Goal: Task Accomplishment & Management: Use online tool/utility

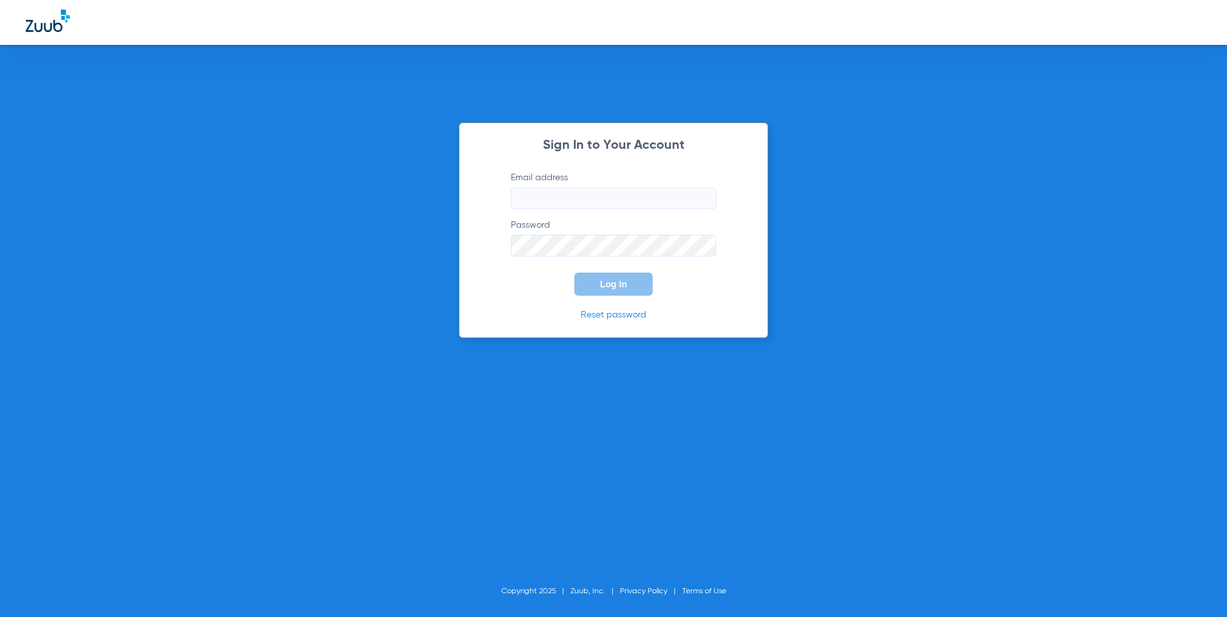
type input "[EMAIL_ADDRESS][DOMAIN_NAME]"
click at [603, 283] on span "Log In" at bounding box center [613, 284] width 27 height 10
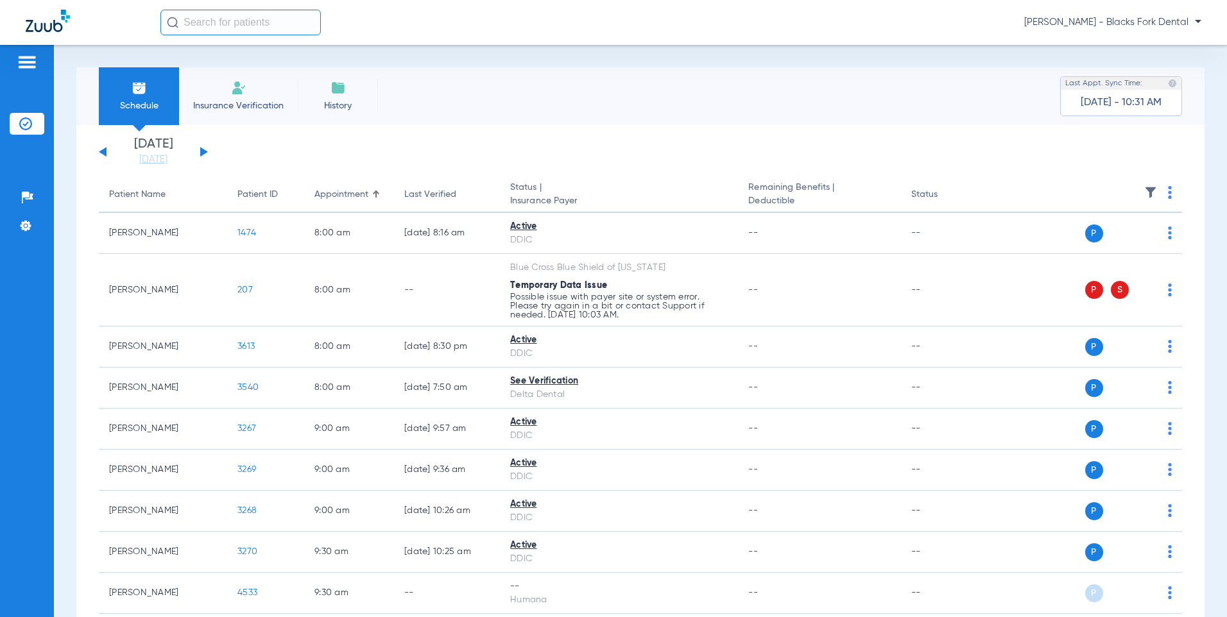
click at [203, 153] on button at bounding box center [204, 152] width 8 height 10
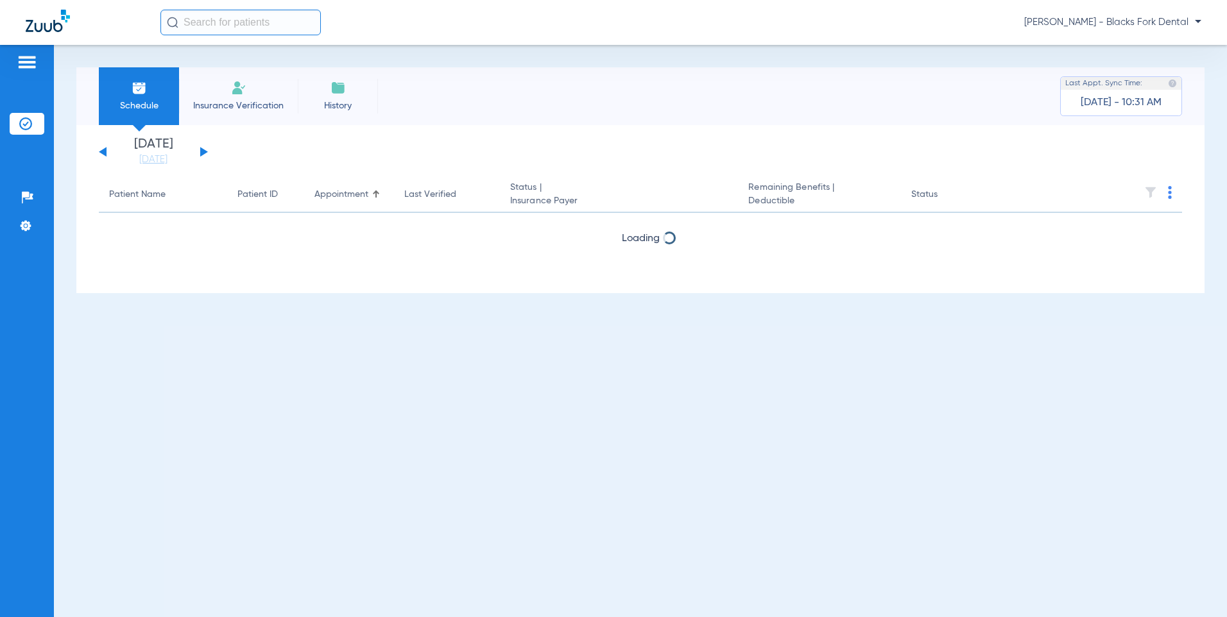
click at [203, 153] on button at bounding box center [204, 152] width 8 height 10
click at [203, 151] on button at bounding box center [204, 152] width 8 height 10
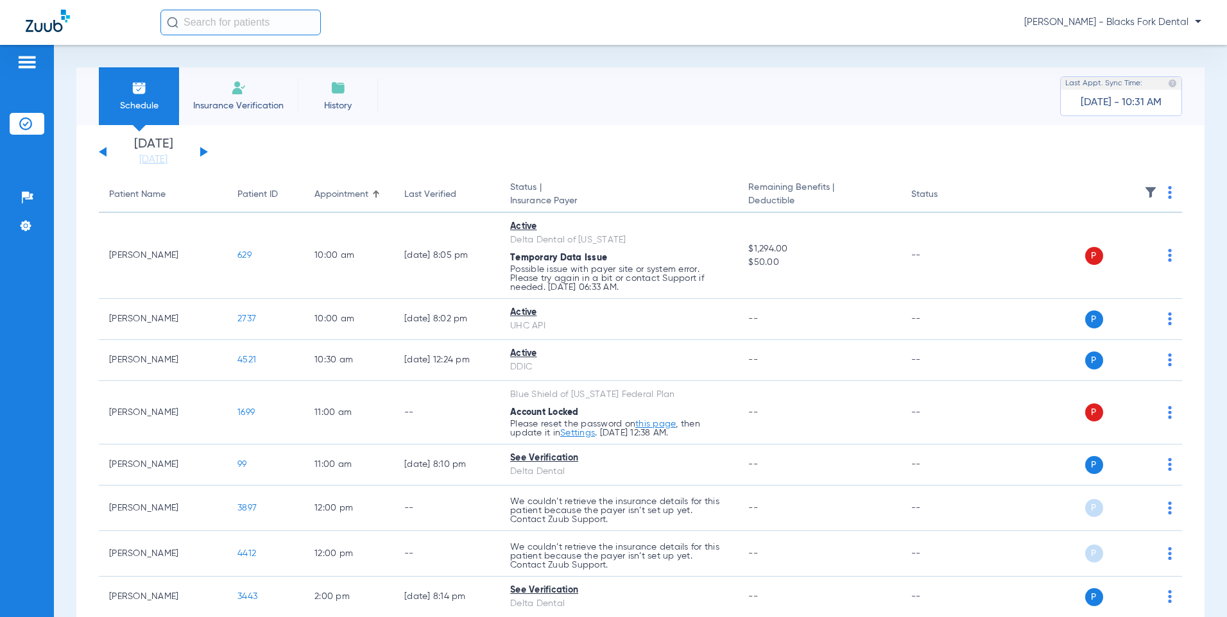
click at [1168, 193] on img at bounding box center [1170, 192] width 4 height 13
click at [1107, 243] on span "Verify All" at bounding box center [1112, 243] width 77 height 9
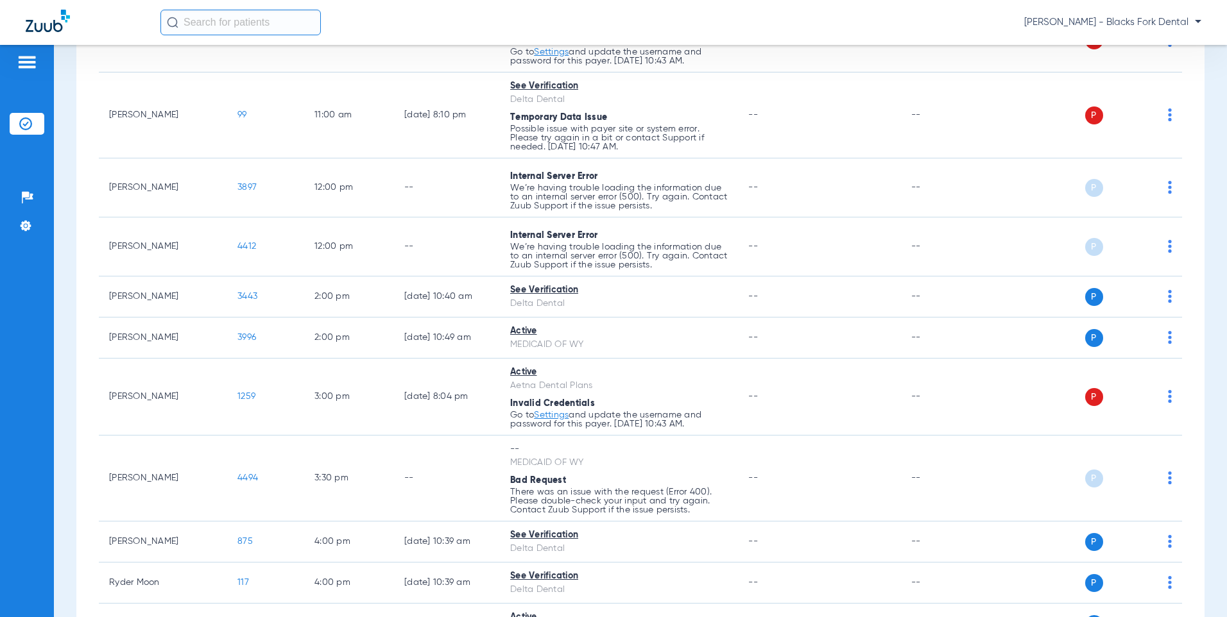
scroll to position [385, 0]
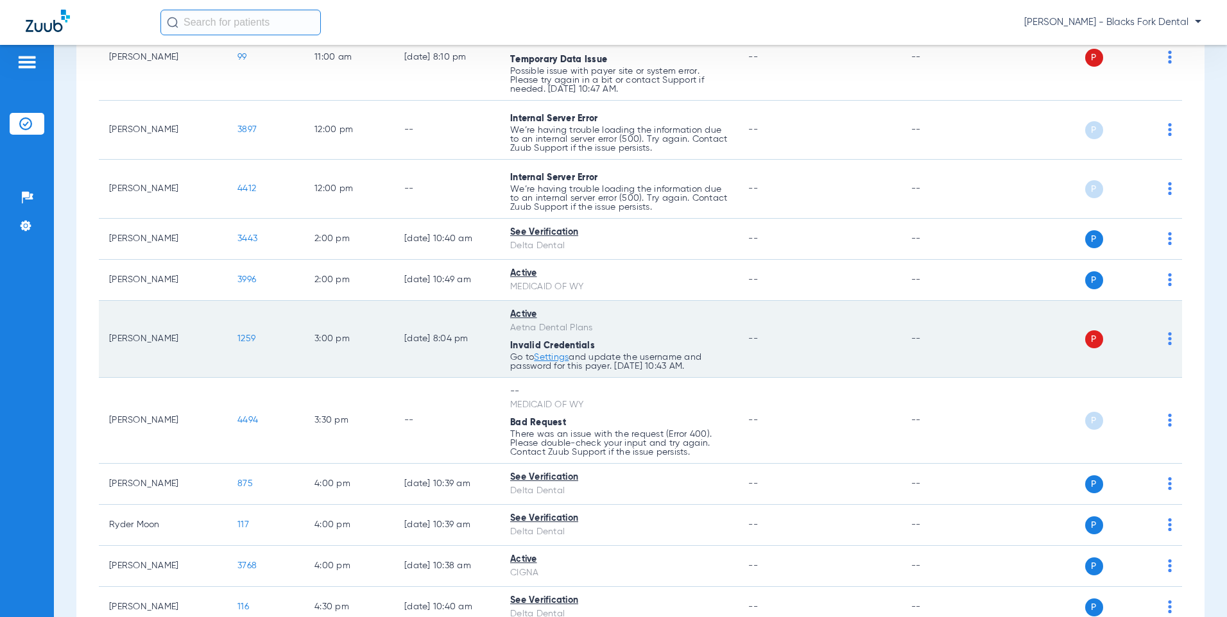
click at [255, 340] on span "1259" at bounding box center [246, 338] width 18 height 9
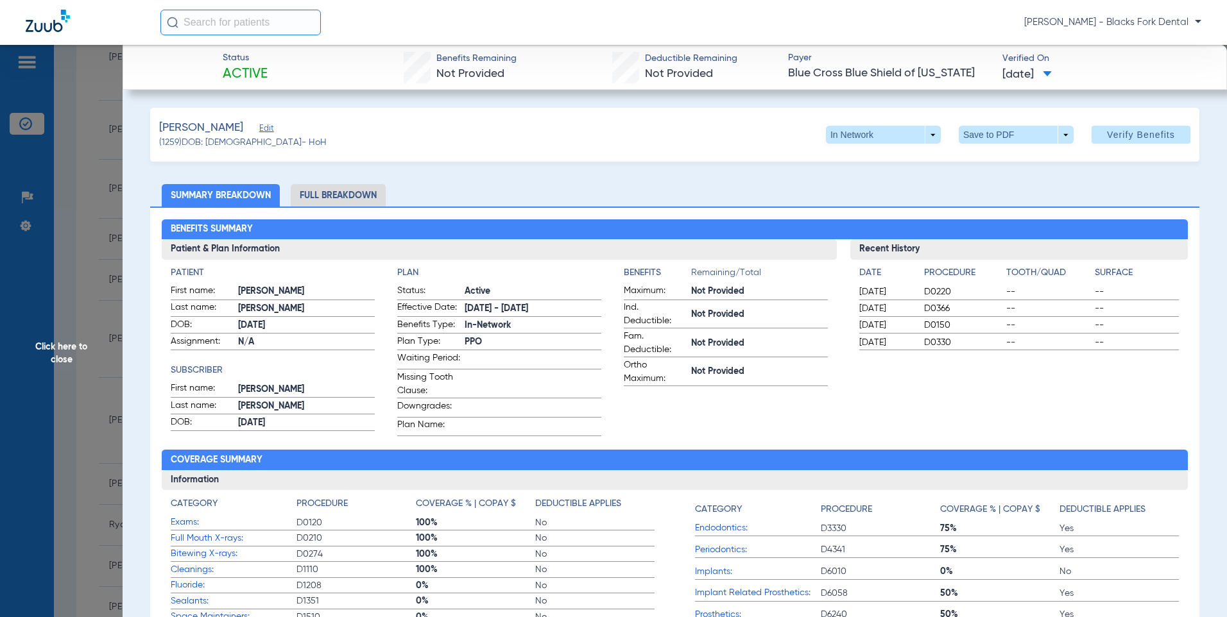
click at [99, 155] on span "Click here to close" at bounding box center [61, 353] width 123 height 617
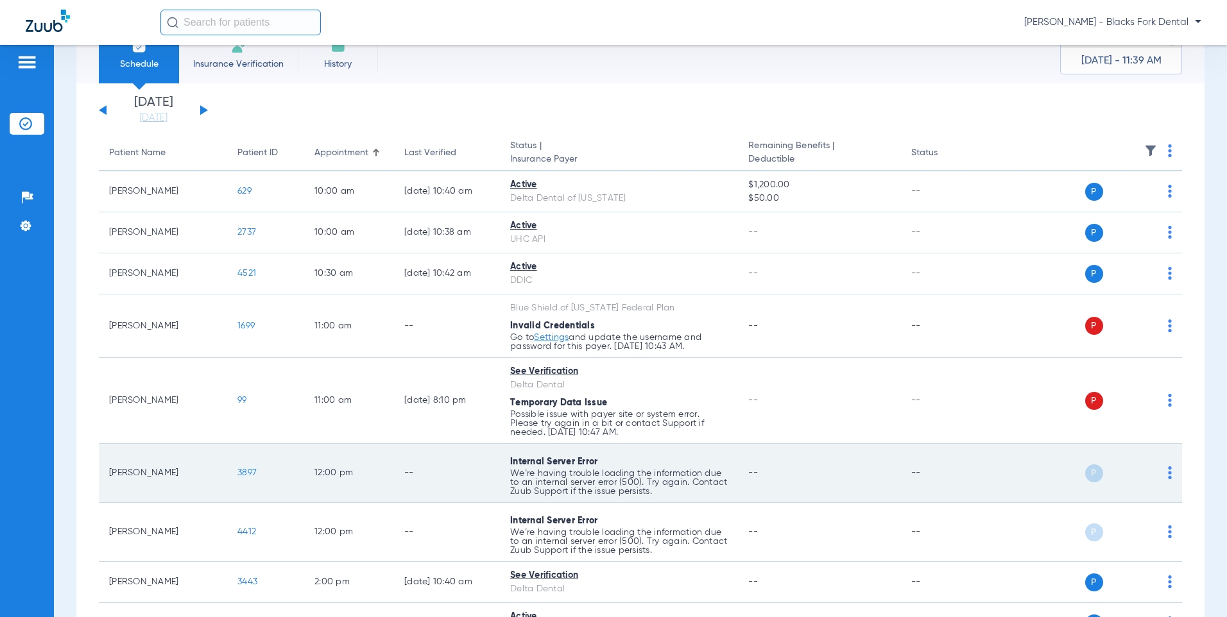
scroll to position [64, 0]
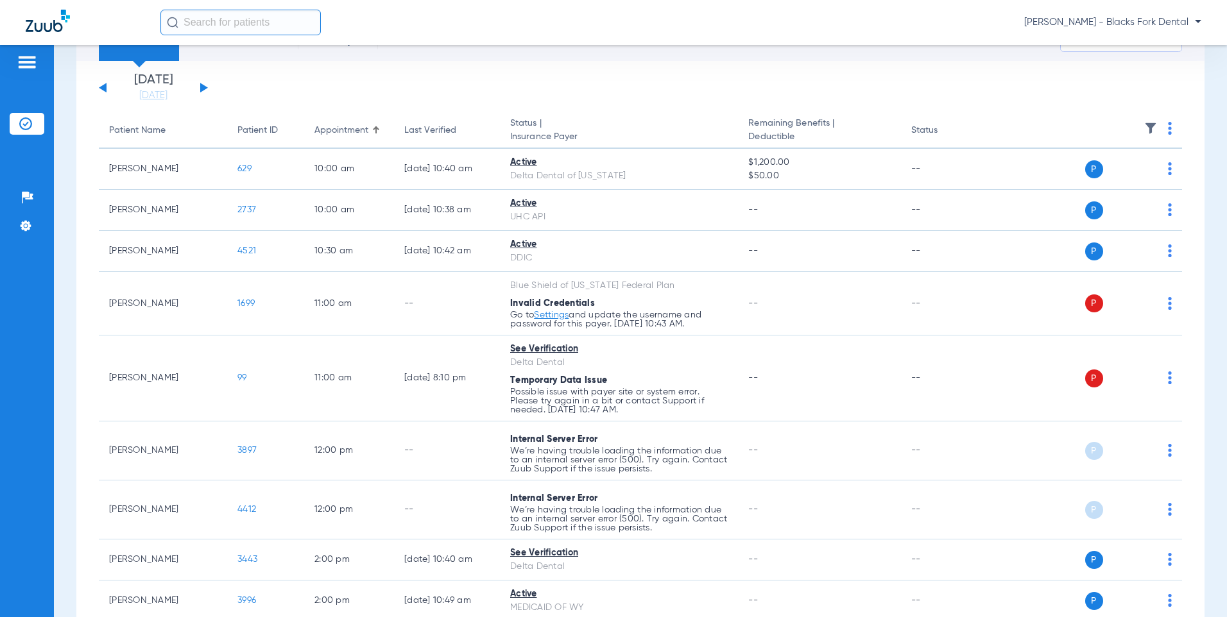
click at [0, 81] on html "[PERSON_NAME] - Blacks Fork Dental Patients Insurance Verification Setup Help C…" at bounding box center [613, 308] width 1227 height 617
